Goal: Transaction & Acquisition: Purchase product/service

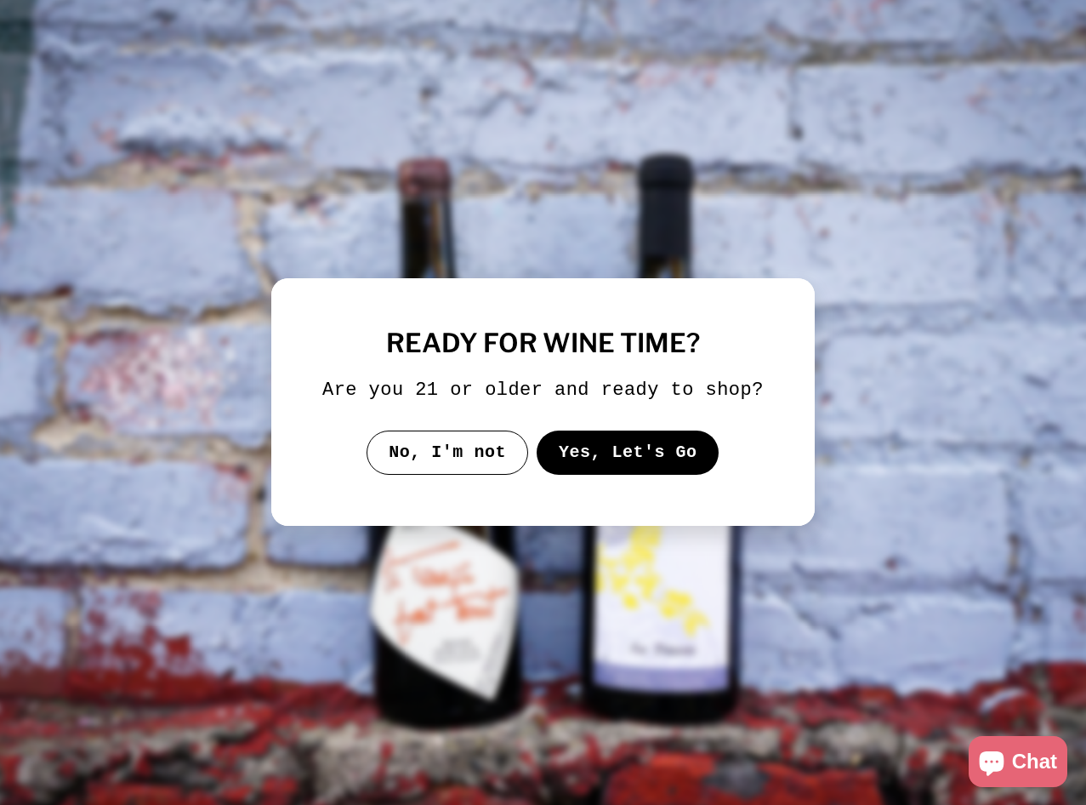
click at [604, 465] on button "Yes, Let's Go" at bounding box center [628, 453] width 183 height 44
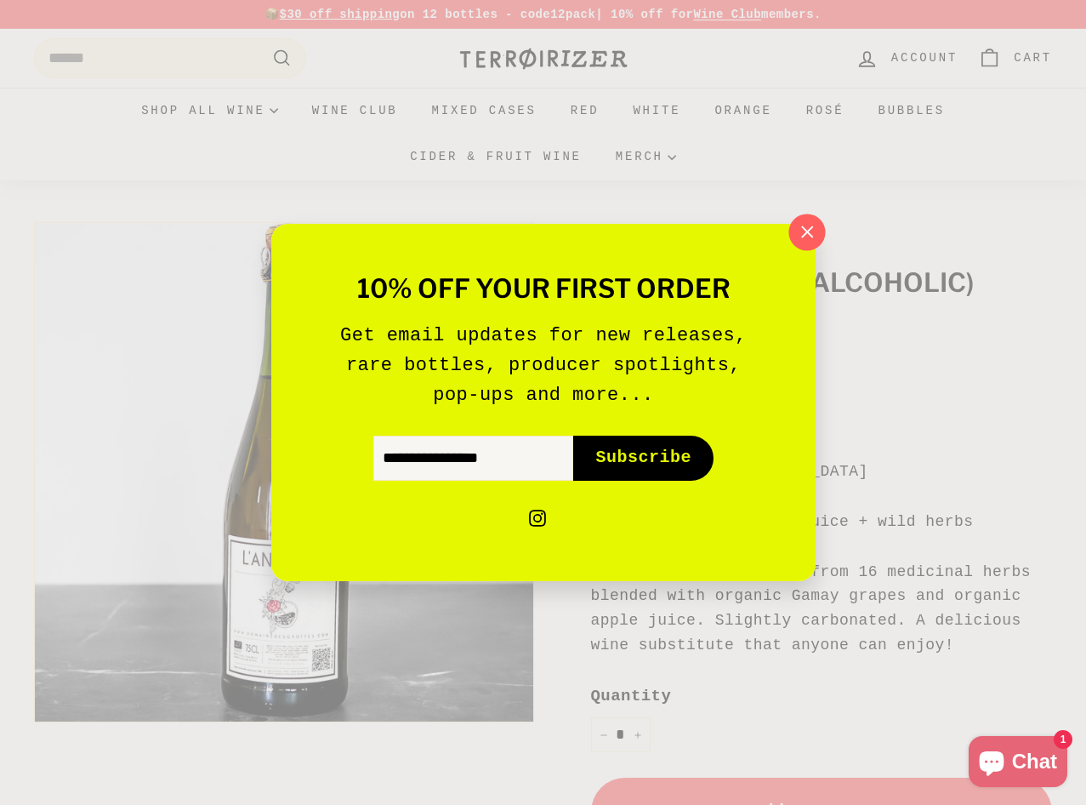
click at [807, 229] on icon "button" at bounding box center [807, 233] width 26 height 26
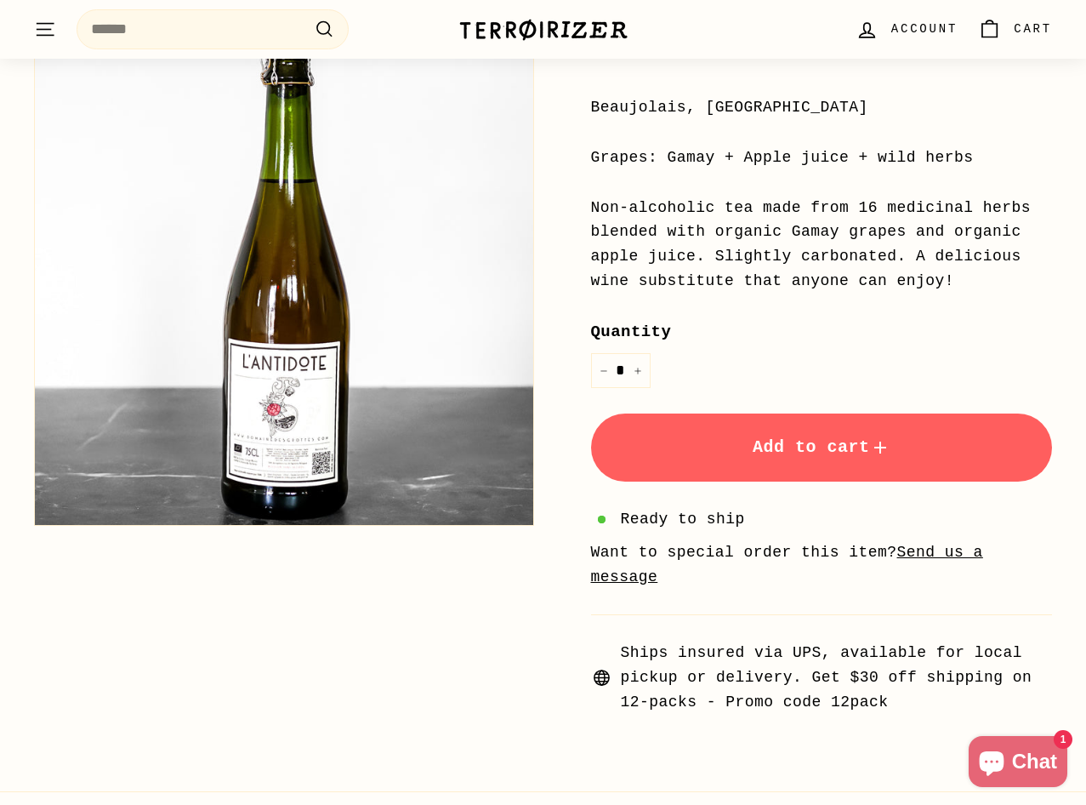
scroll to position [317, 0]
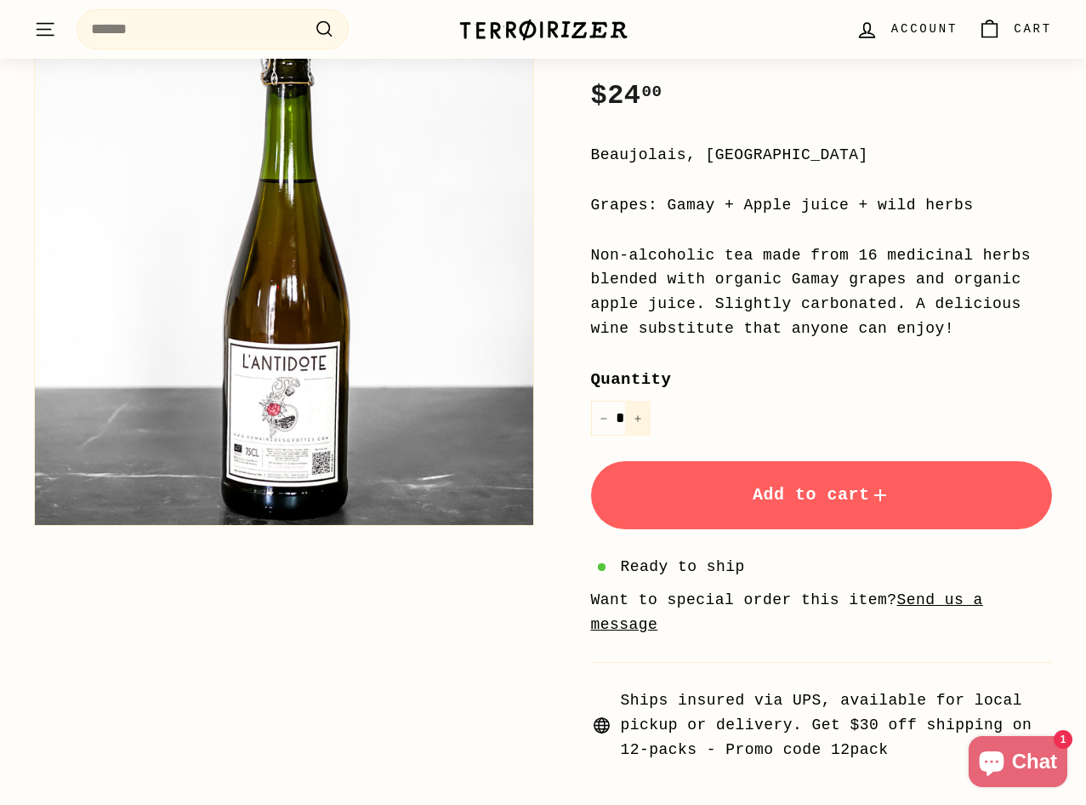
click at [638, 418] on button "+" at bounding box center [638, 418] width 26 height 35
type input "*"
click at [727, 489] on button "Add to cart" at bounding box center [822, 495] width 462 height 68
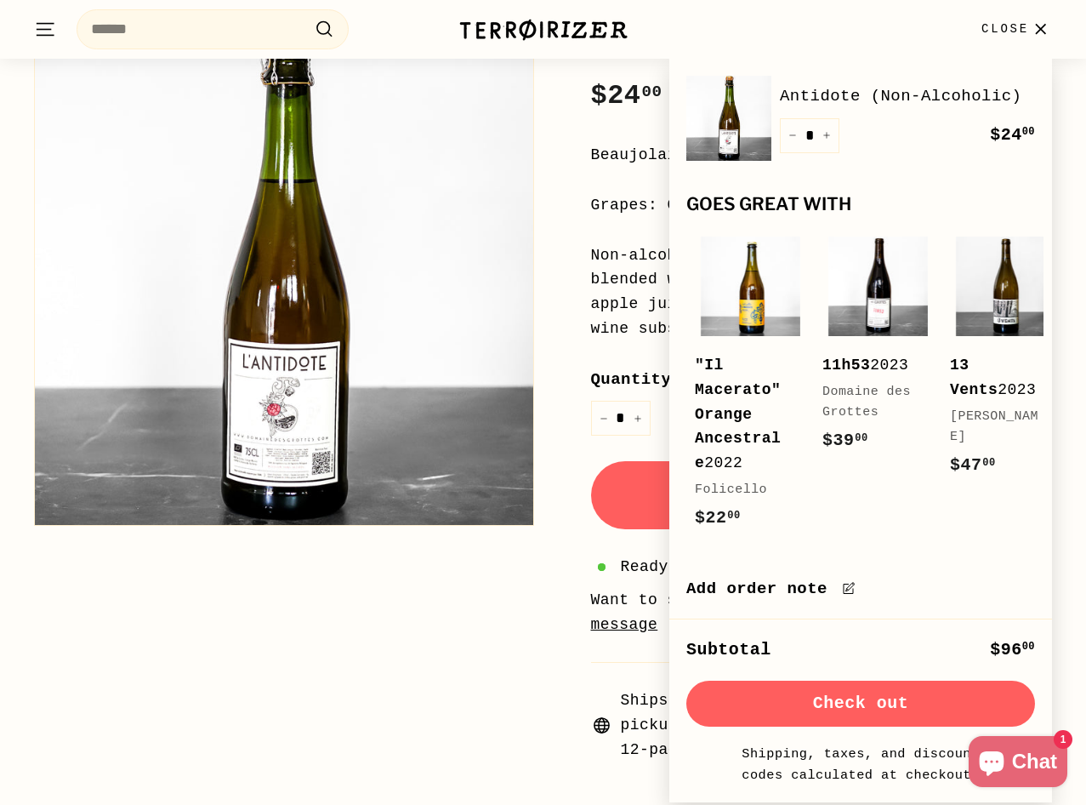
click at [898, 695] on button "Check out" at bounding box center [861, 704] width 349 height 46
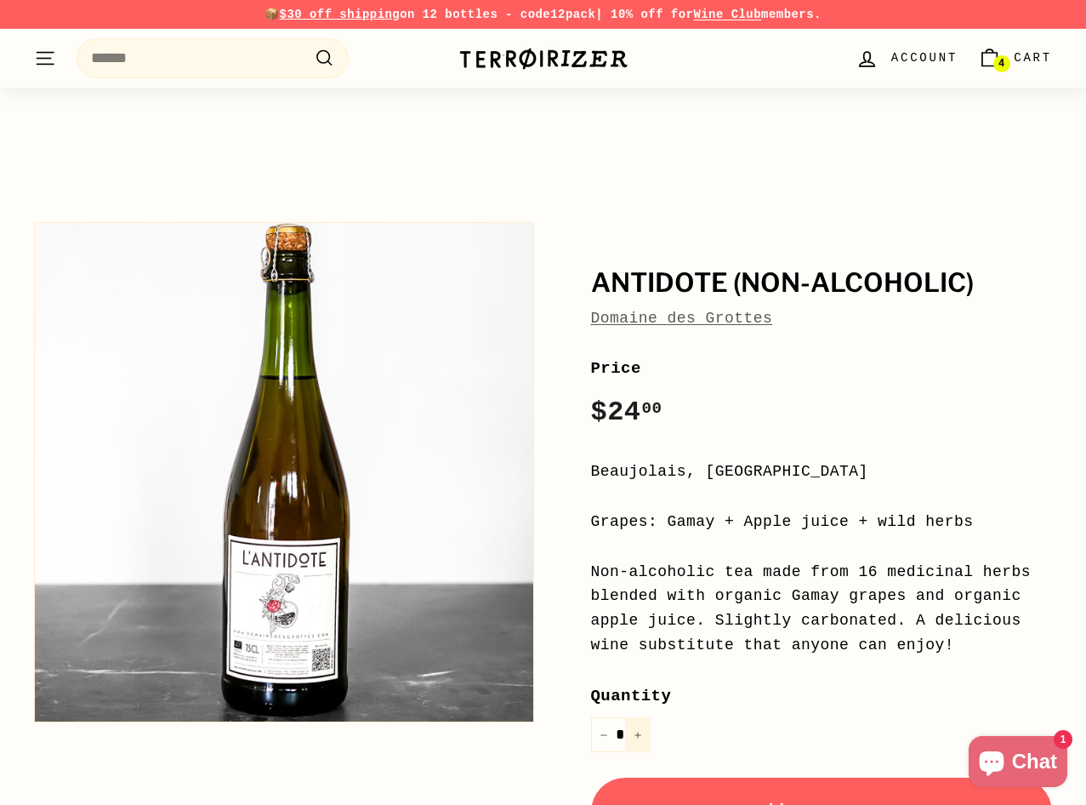
scroll to position [317, 0]
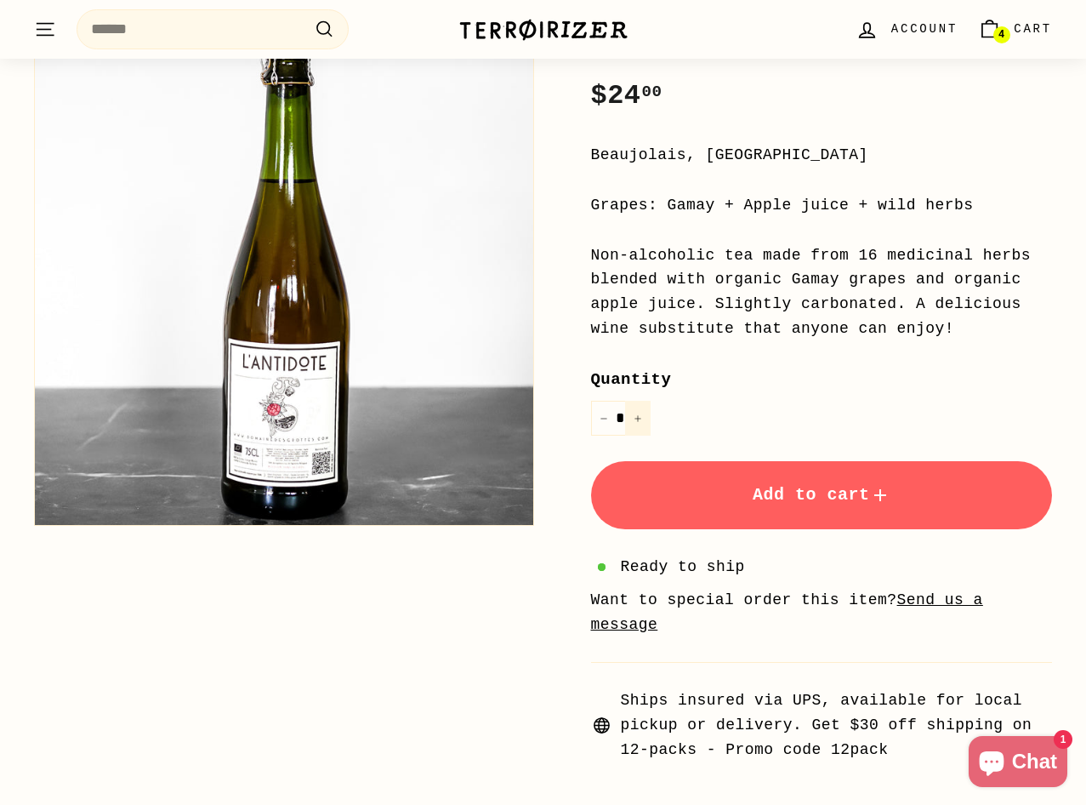
click at [634, 414] on icon "Increase item quantity by one" at bounding box center [638, 418] width 9 height 9
type input "*"
click at [999, 33] on span "4" at bounding box center [1002, 35] width 6 height 10
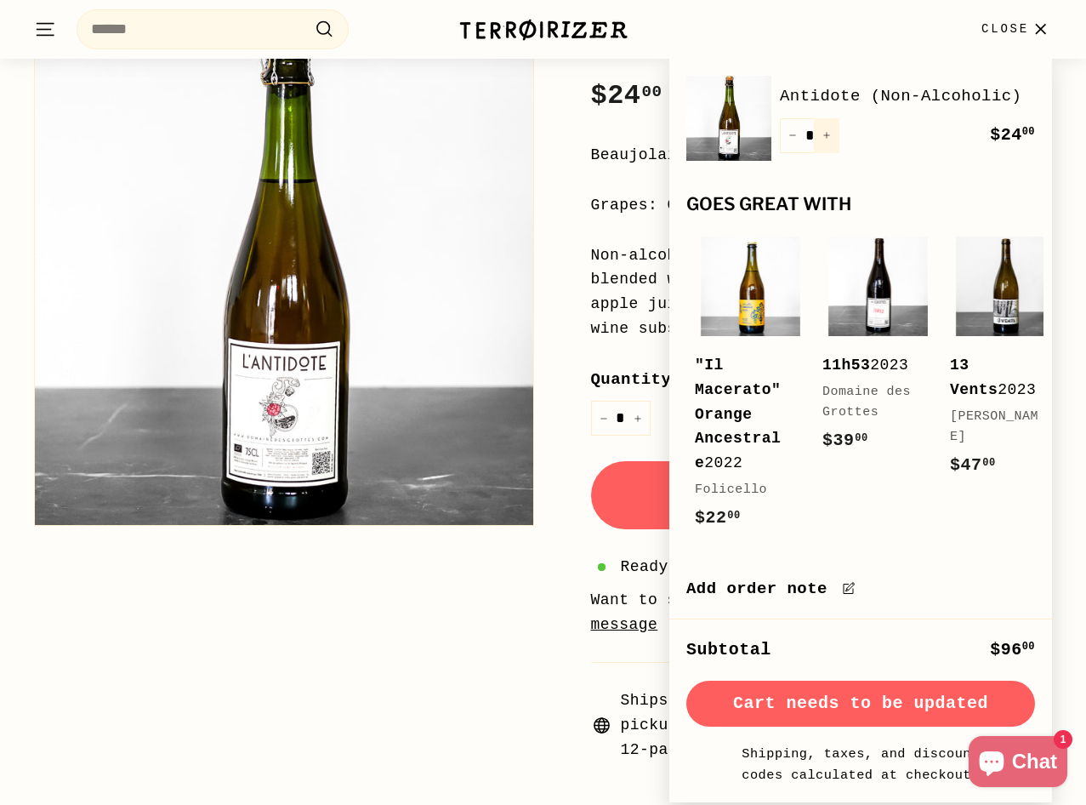
click at [834, 133] on button "+" at bounding box center [827, 135] width 26 height 35
type input "*"
click at [873, 706] on button "Check out" at bounding box center [861, 704] width 349 height 46
click at [43, 24] on icon "." at bounding box center [46, 24] width 18 height 0
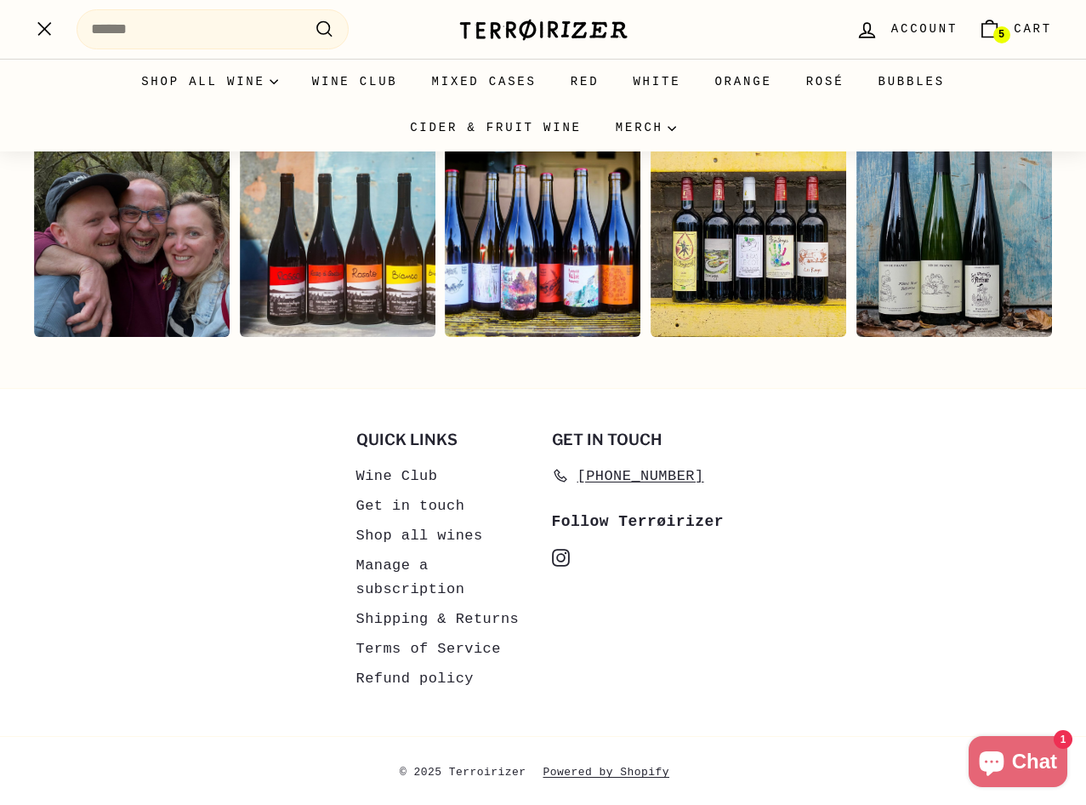
scroll to position [3429, 0]
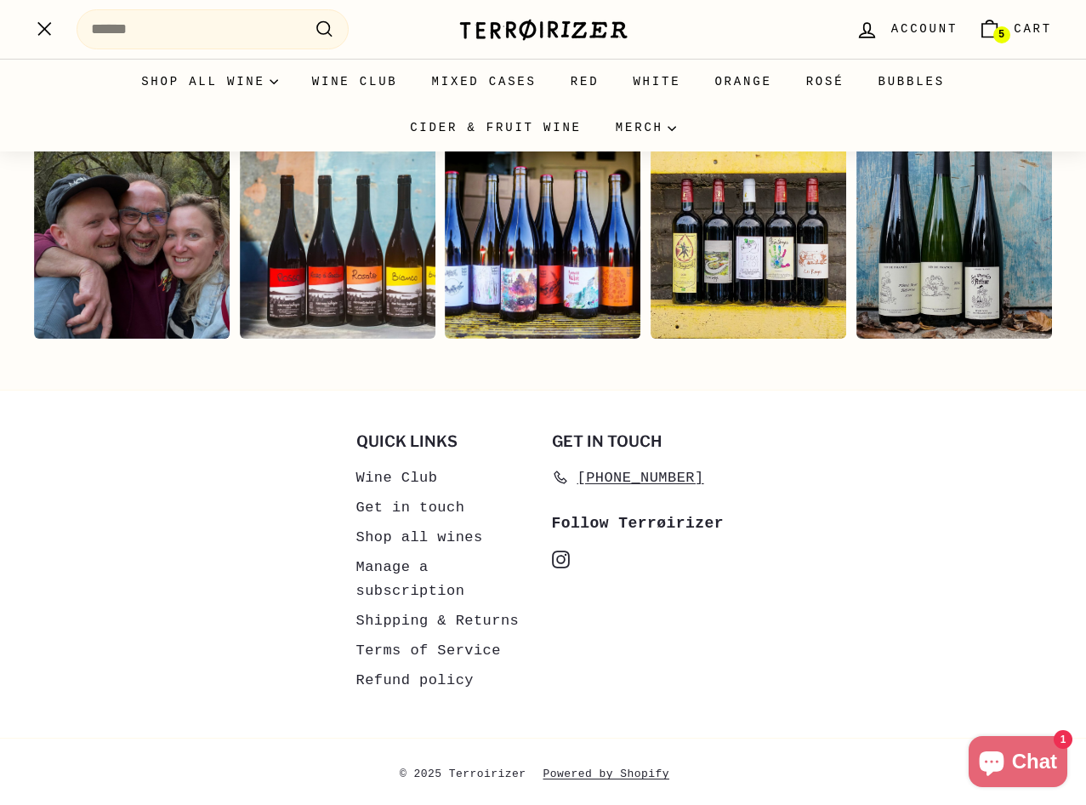
drag, startPoint x: 751, startPoint y: 521, endPoint x: 619, endPoint y: 519, distance: 131.9
click at [619, 519] on div "Quick links Wine Club Get in touch Shop all wines Manage a subscription Shippin…" at bounding box center [543, 572] width 1018 height 279
copy div "Terrøirizer"
click at [1024, 31] on span "Cart" at bounding box center [1033, 29] width 38 height 19
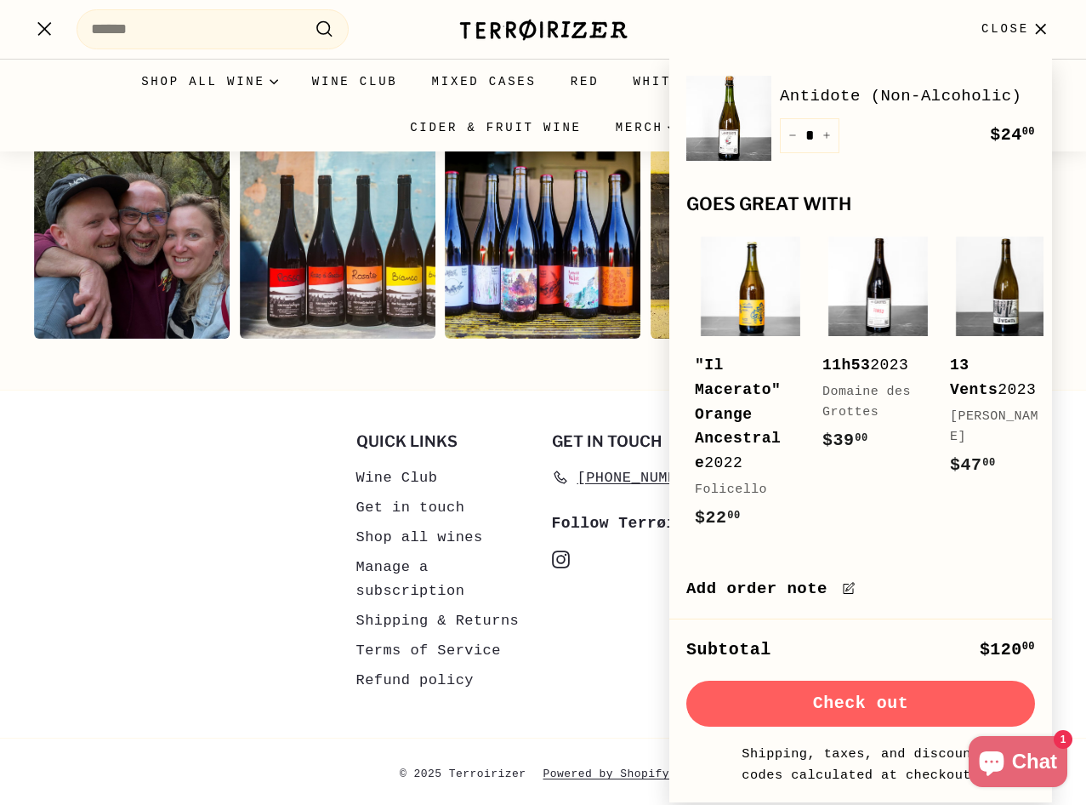
click at [876, 697] on button "Check out" at bounding box center [861, 704] width 349 height 46
click at [833, 134] on button "+" at bounding box center [827, 135] width 26 height 35
type input "*"
click at [850, 711] on button "Check out" at bounding box center [861, 704] width 349 height 46
click at [793, 132] on icon "Reduce item quantity by one" at bounding box center [793, 135] width 9 height 9
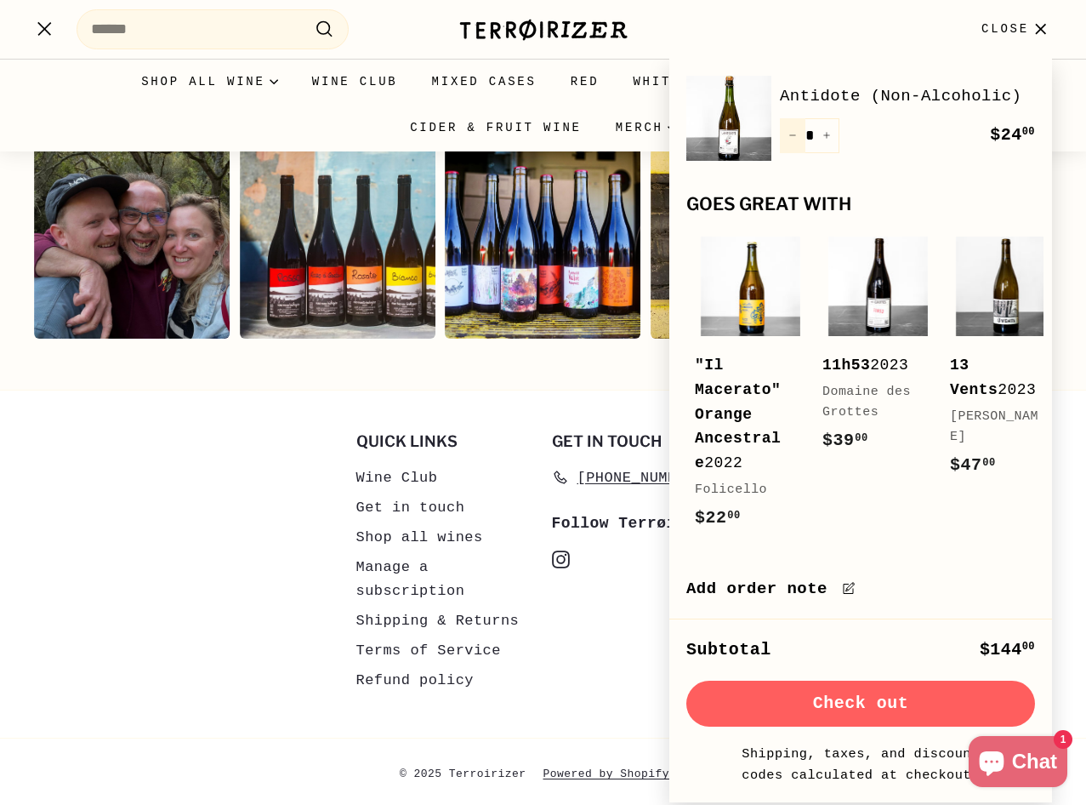
type input "*"
click at [862, 701] on button "Check out" at bounding box center [861, 704] width 349 height 46
